Goal: Task Accomplishment & Management: Manage account settings

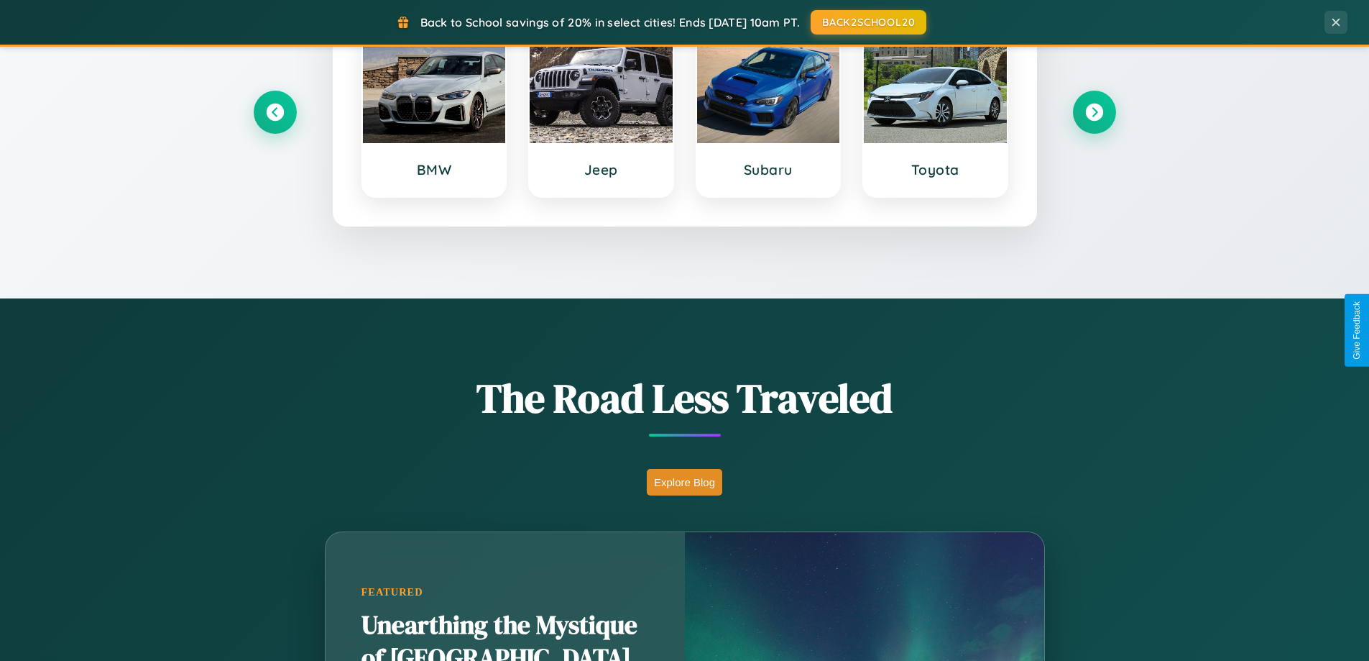
scroll to position [989, 0]
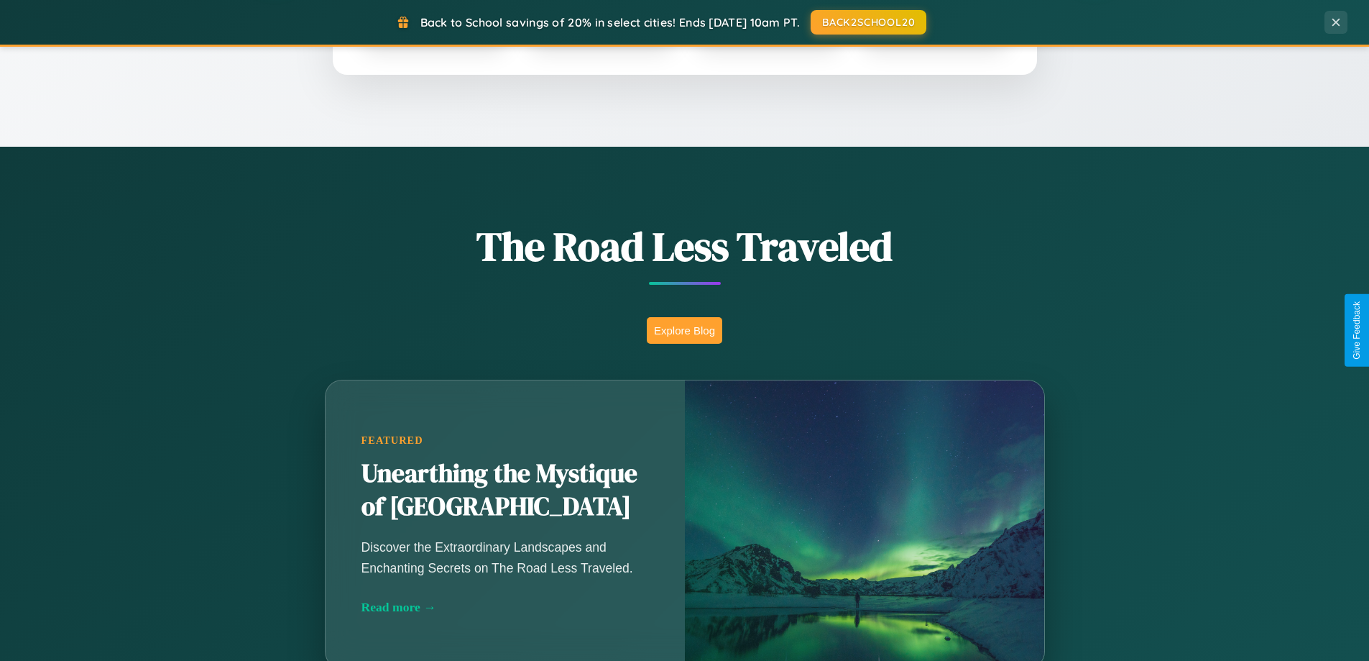
click at [684, 330] on button "Explore Blog" at bounding box center [684, 330] width 75 height 27
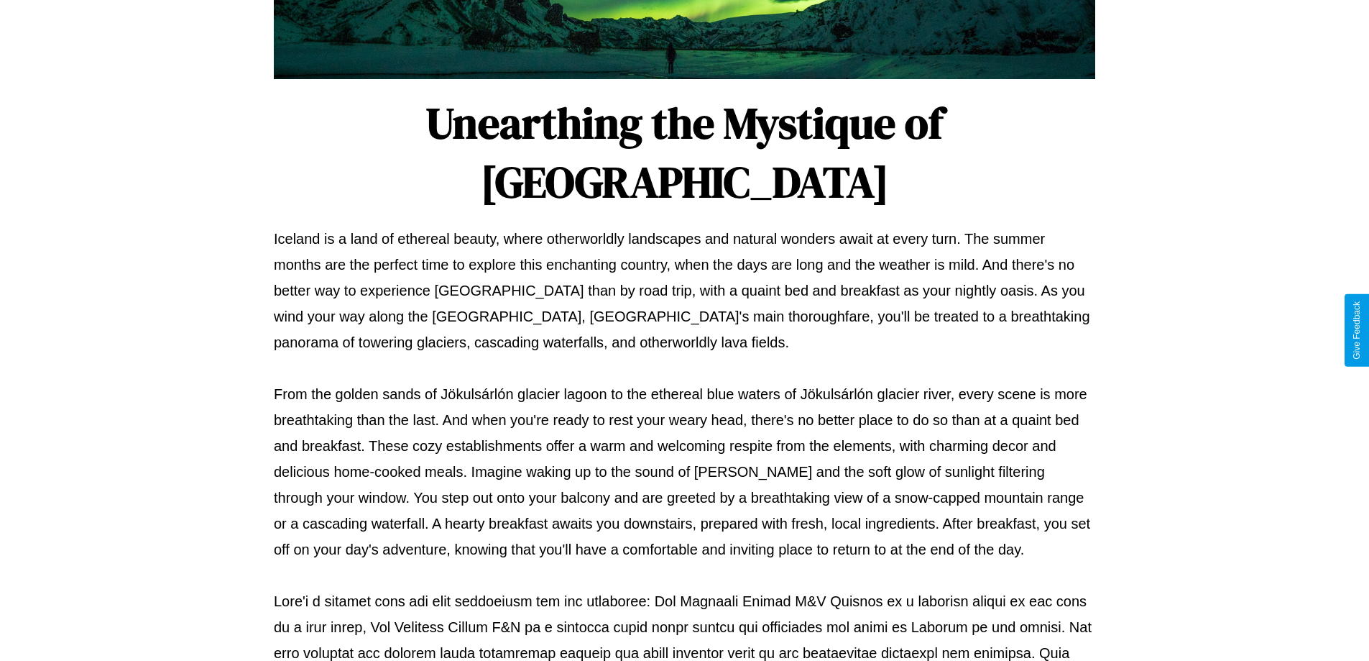
scroll to position [465, 0]
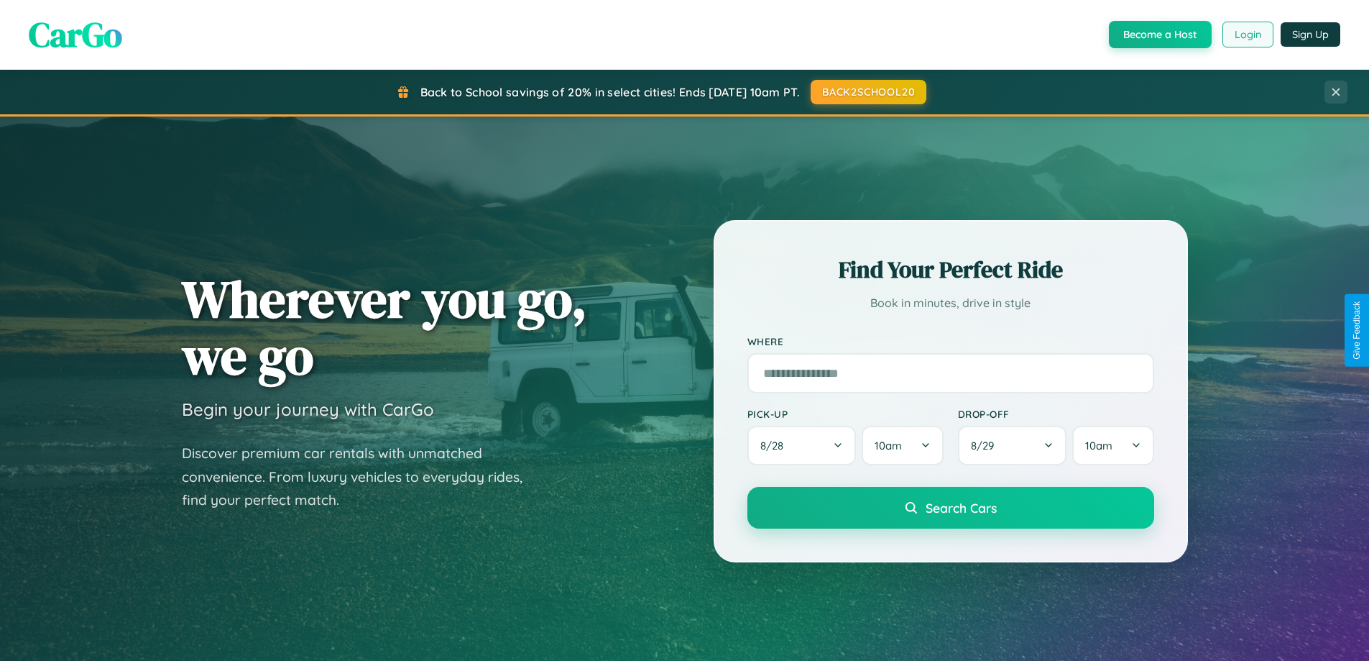
click at [1247, 35] on button "Login" at bounding box center [1248, 35] width 51 height 26
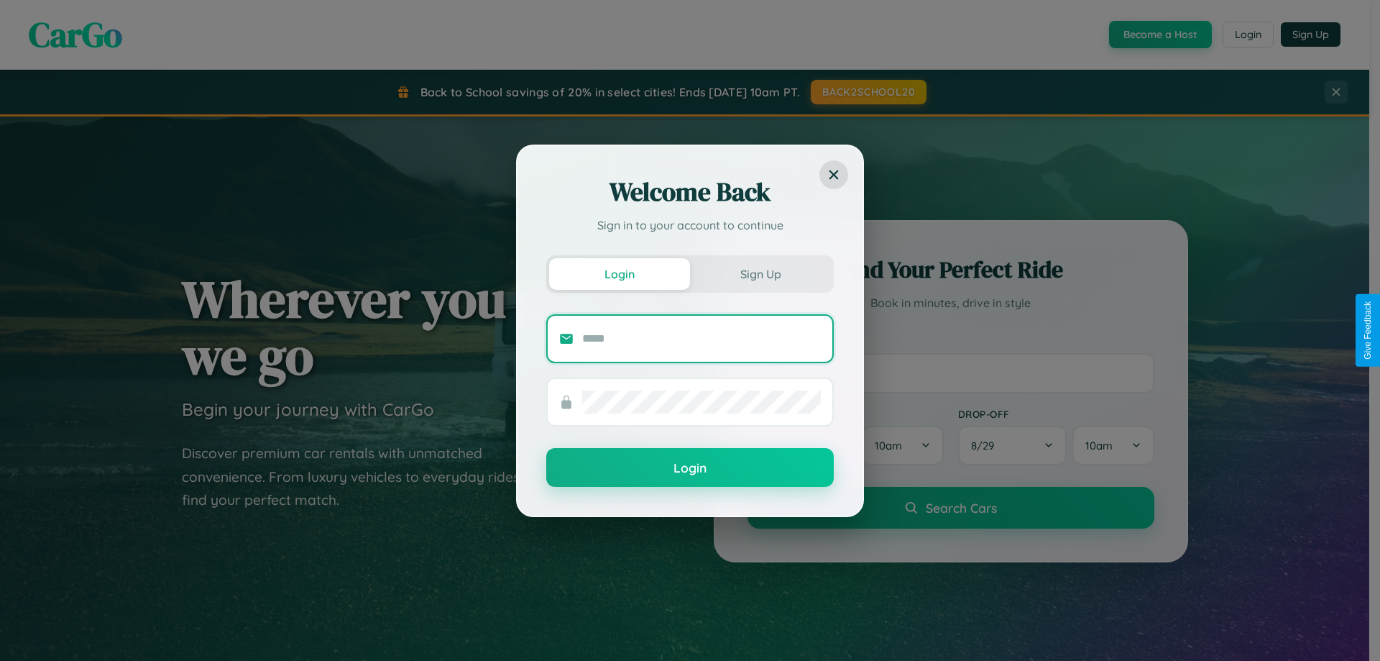
click at [702, 338] on input "text" at bounding box center [701, 338] width 239 height 23
type input "**********"
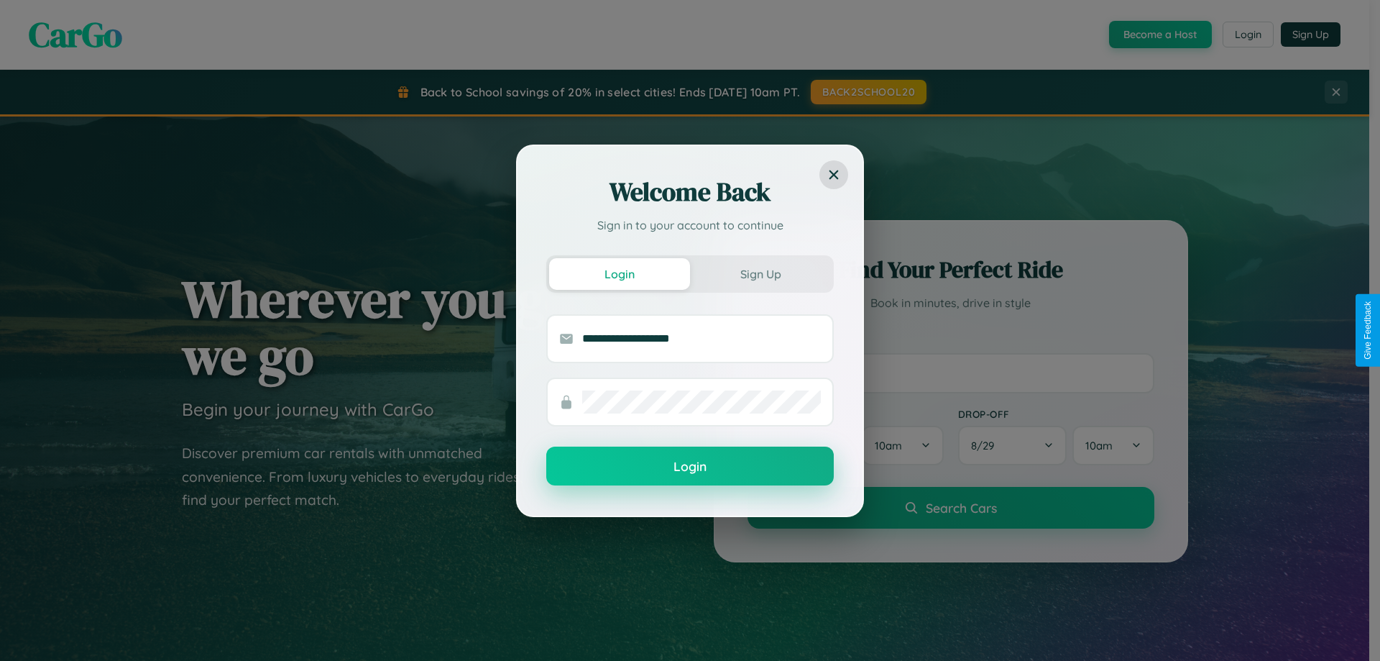
click at [690, 467] on button "Login" at bounding box center [690, 465] width 288 height 39
